Goal: Task Accomplishment & Management: Manage account settings

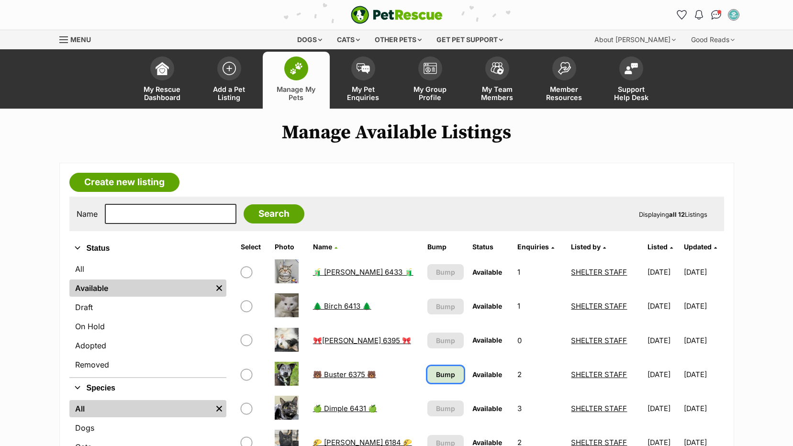
click at [436, 378] on span "Bump" at bounding box center [445, 374] width 19 height 10
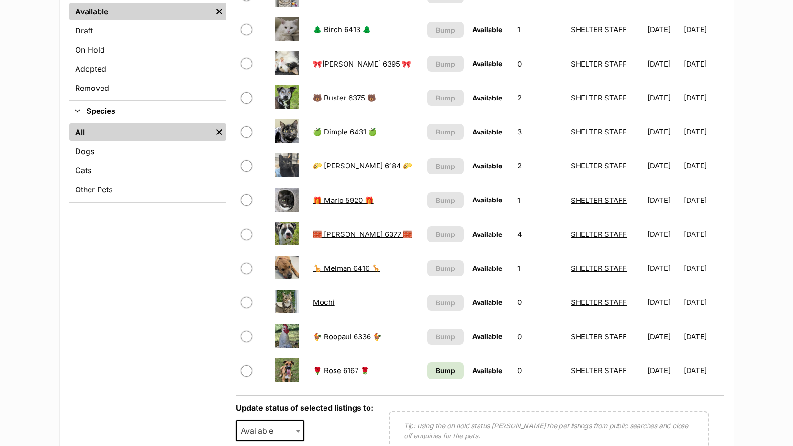
scroll to position [383, 0]
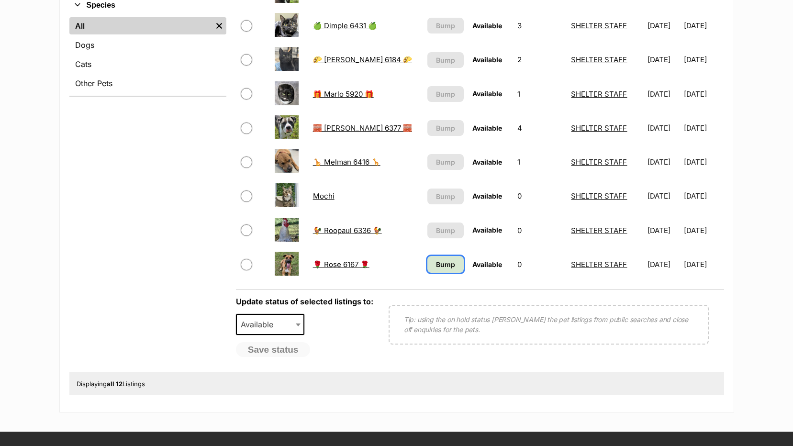
click at [436, 269] on span "Bump" at bounding box center [445, 264] width 19 height 10
